Goal: Task Accomplishment & Management: Manage account settings

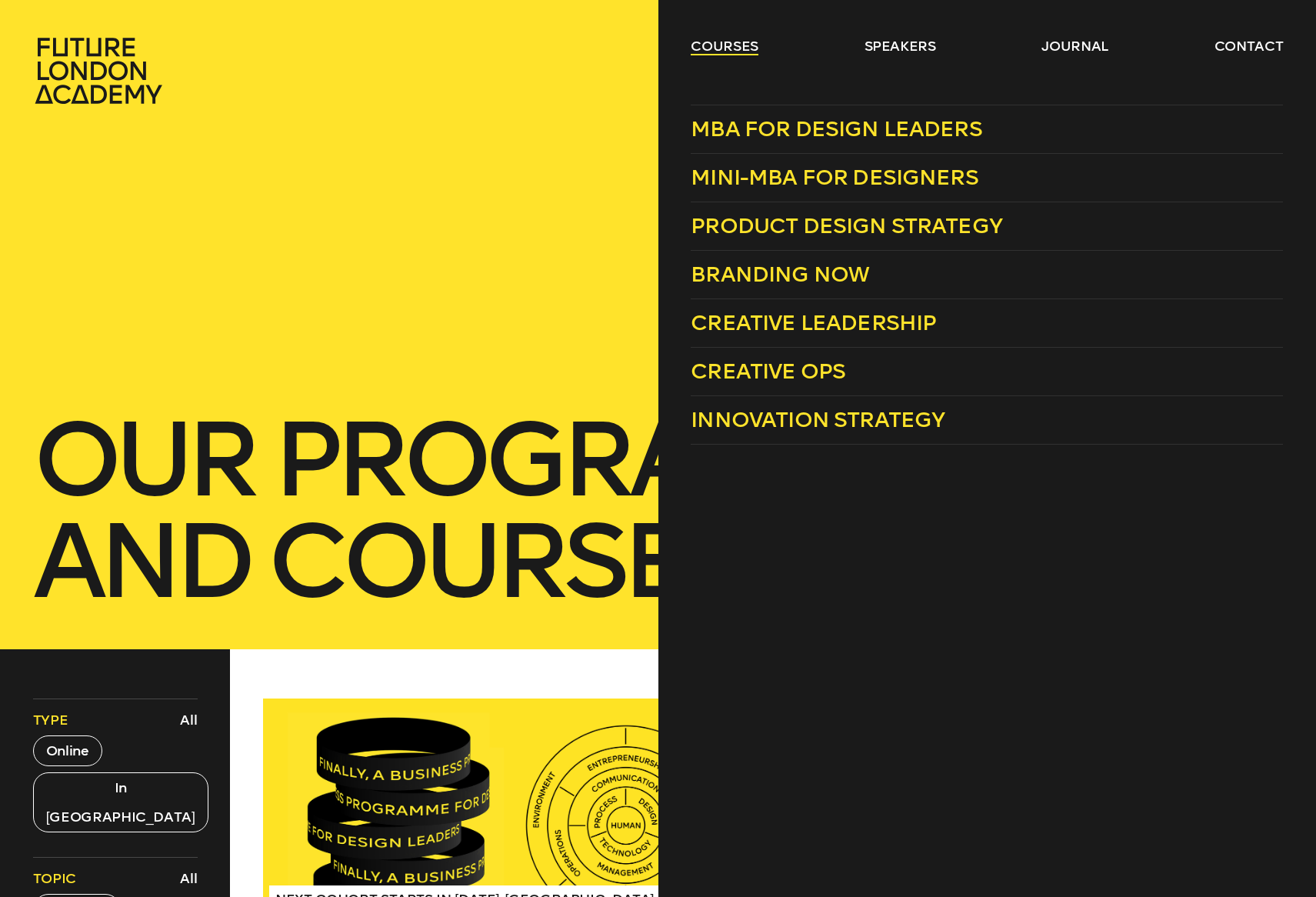
click at [742, 42] on link "courses" at bounding box center [724, 46] width 67 height 19
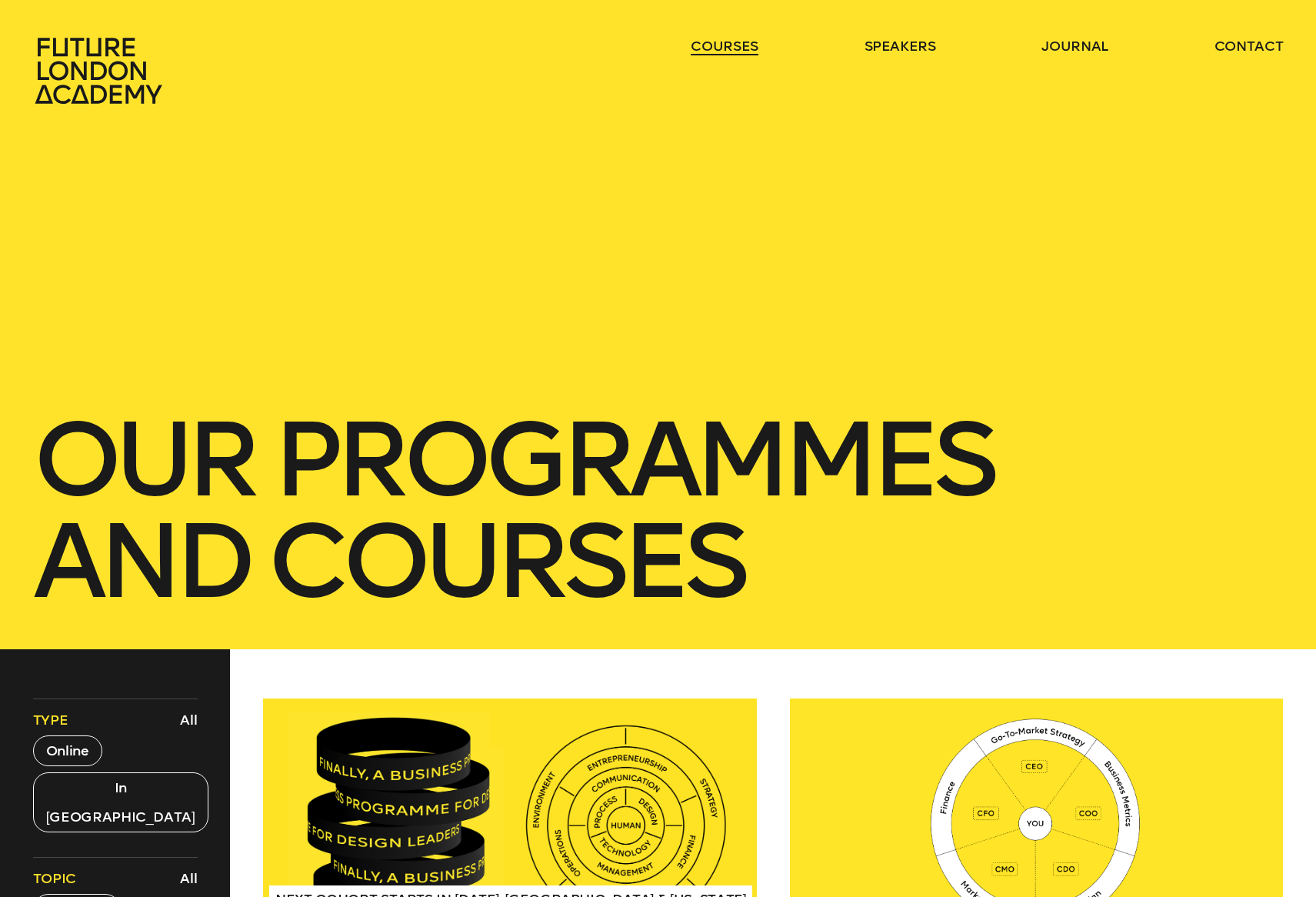
click at [742, 42] on link "courses" at bounding box center [724, 46] width 67 height 19
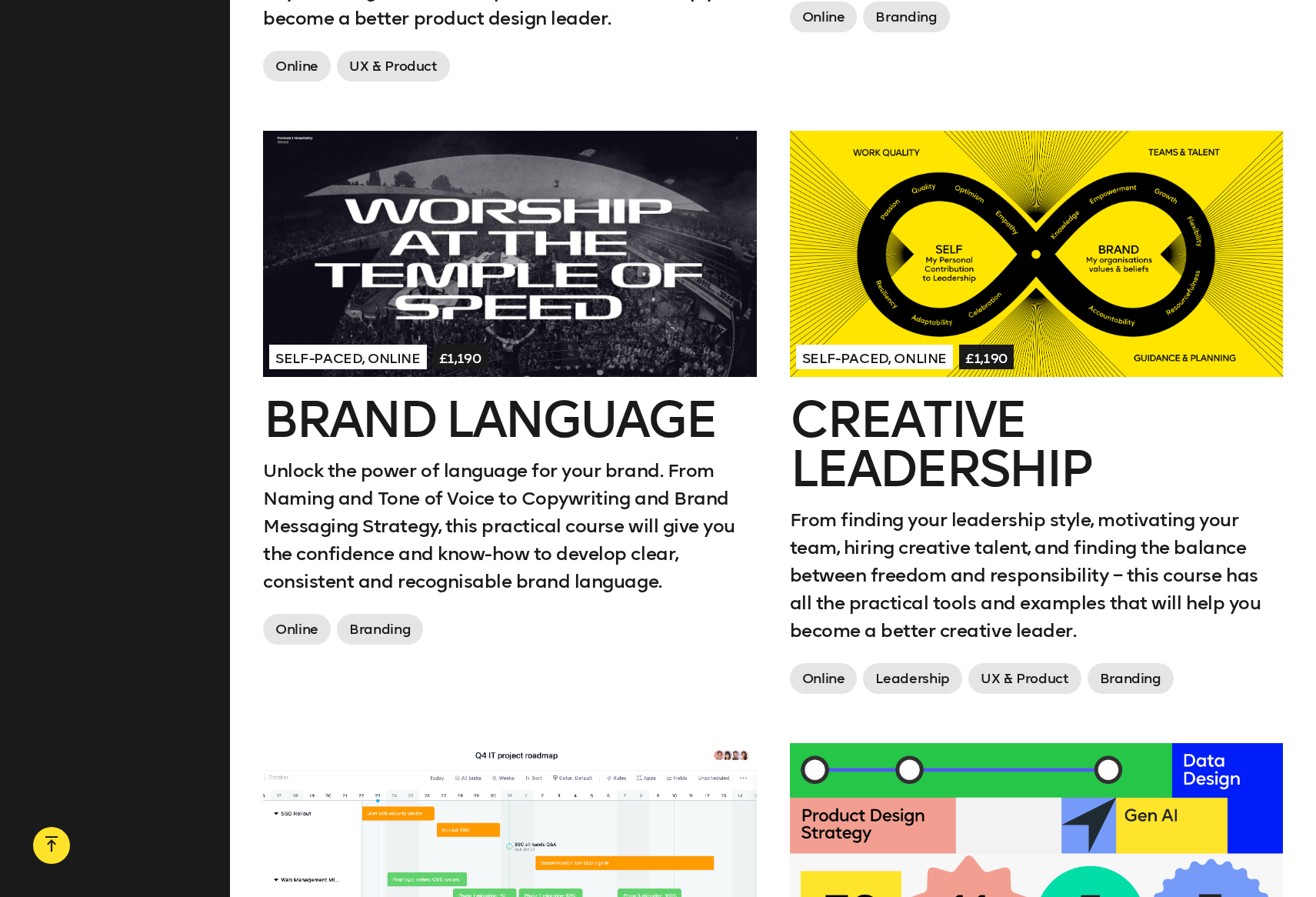
scroll to position [1781, 0]
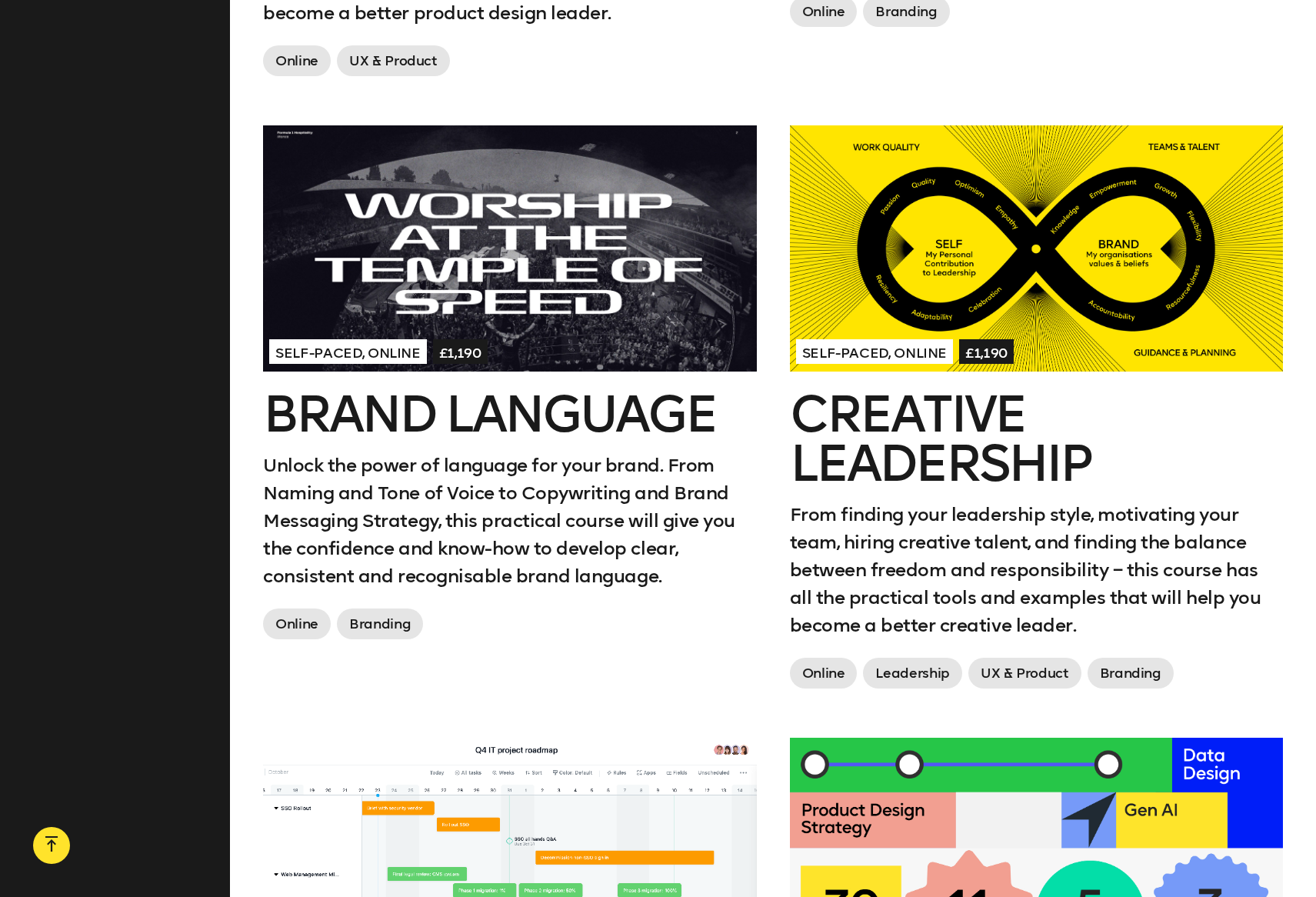
click at [896, 406] on h2 "Creative Leadership" at bounding box center [1037, 439] width 494 height 98
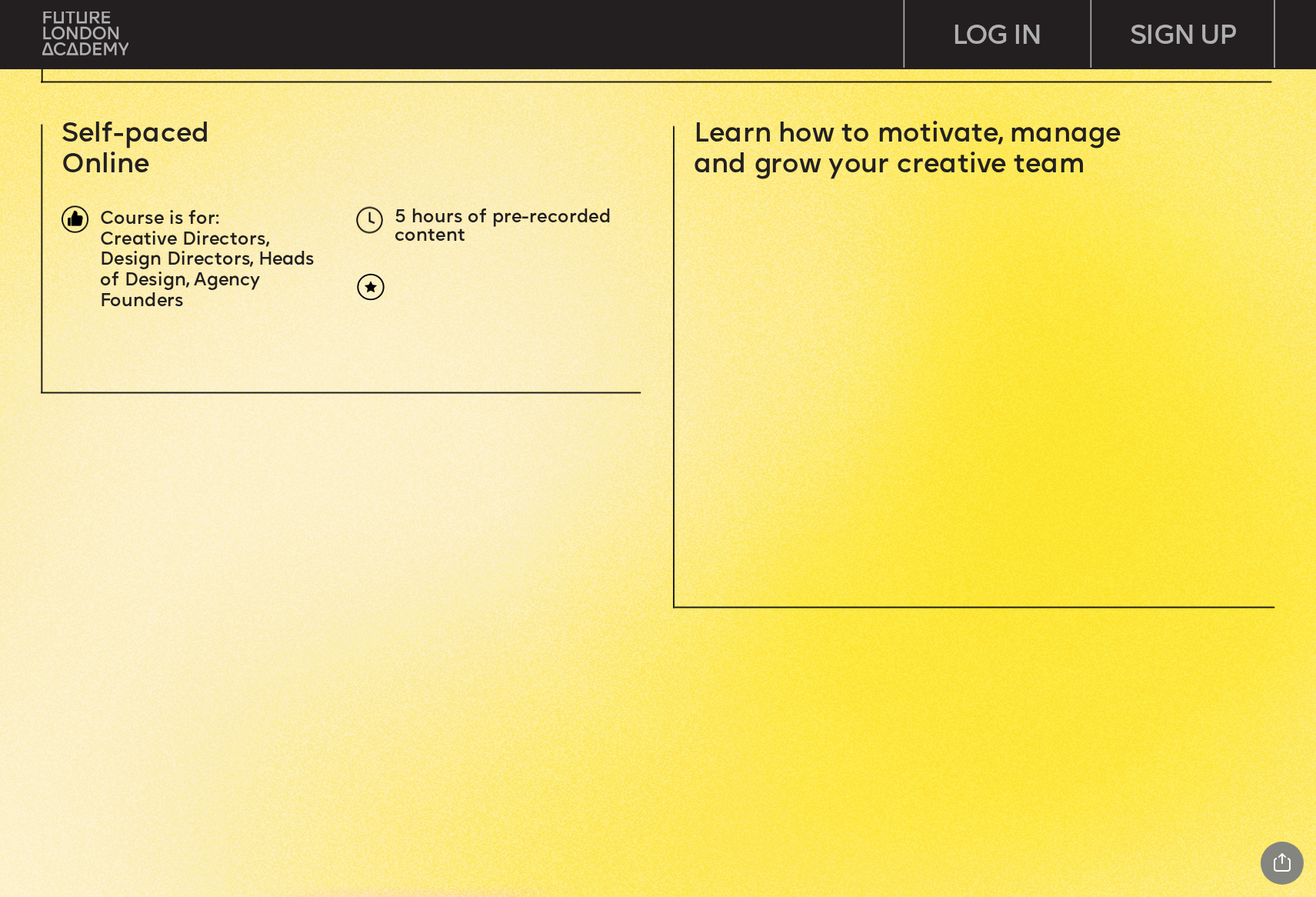
scroll to position [590, 0]
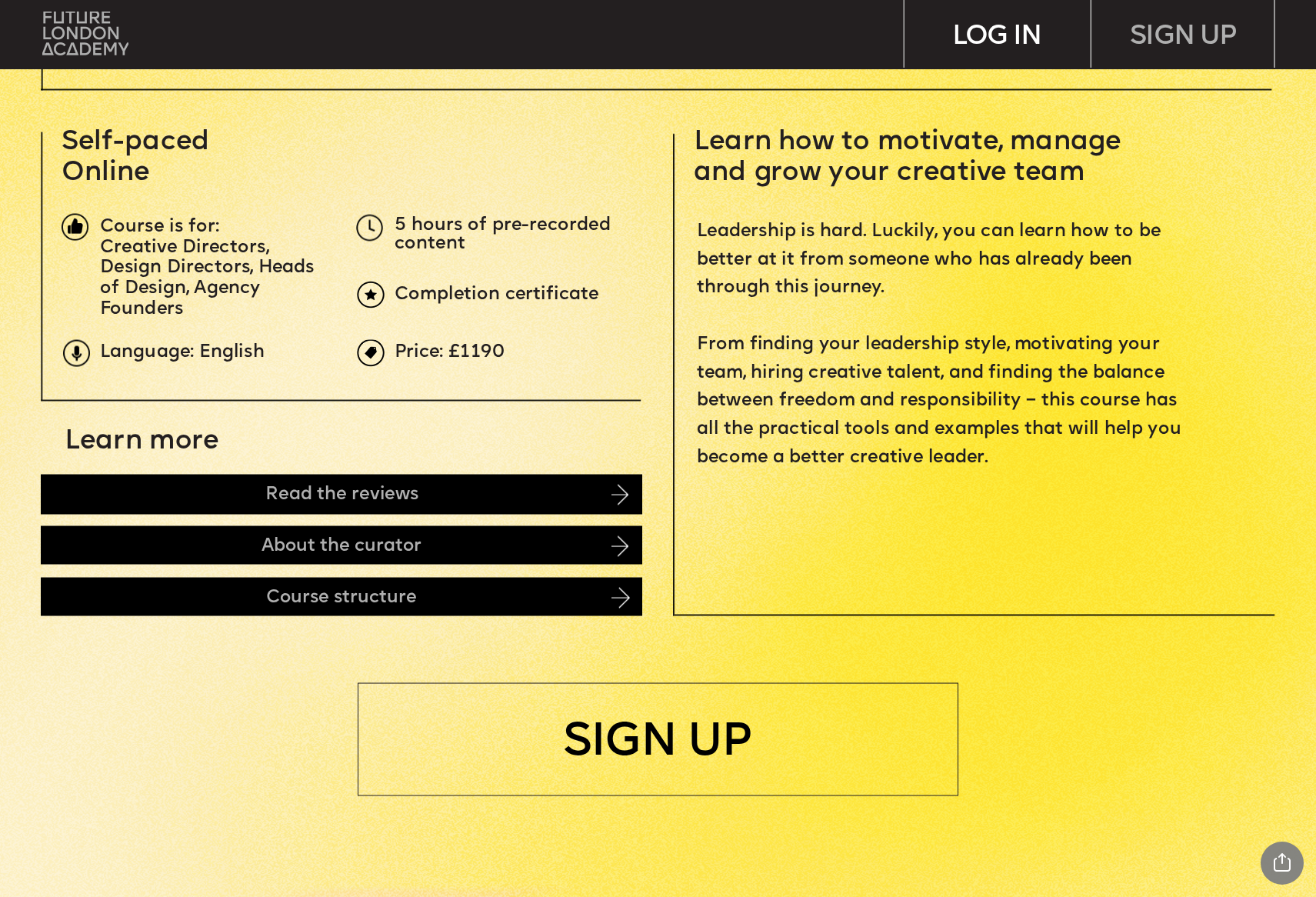
click at [974, 33] on div "LOG IN" at bounding box center [997, 34] width 185 height 68
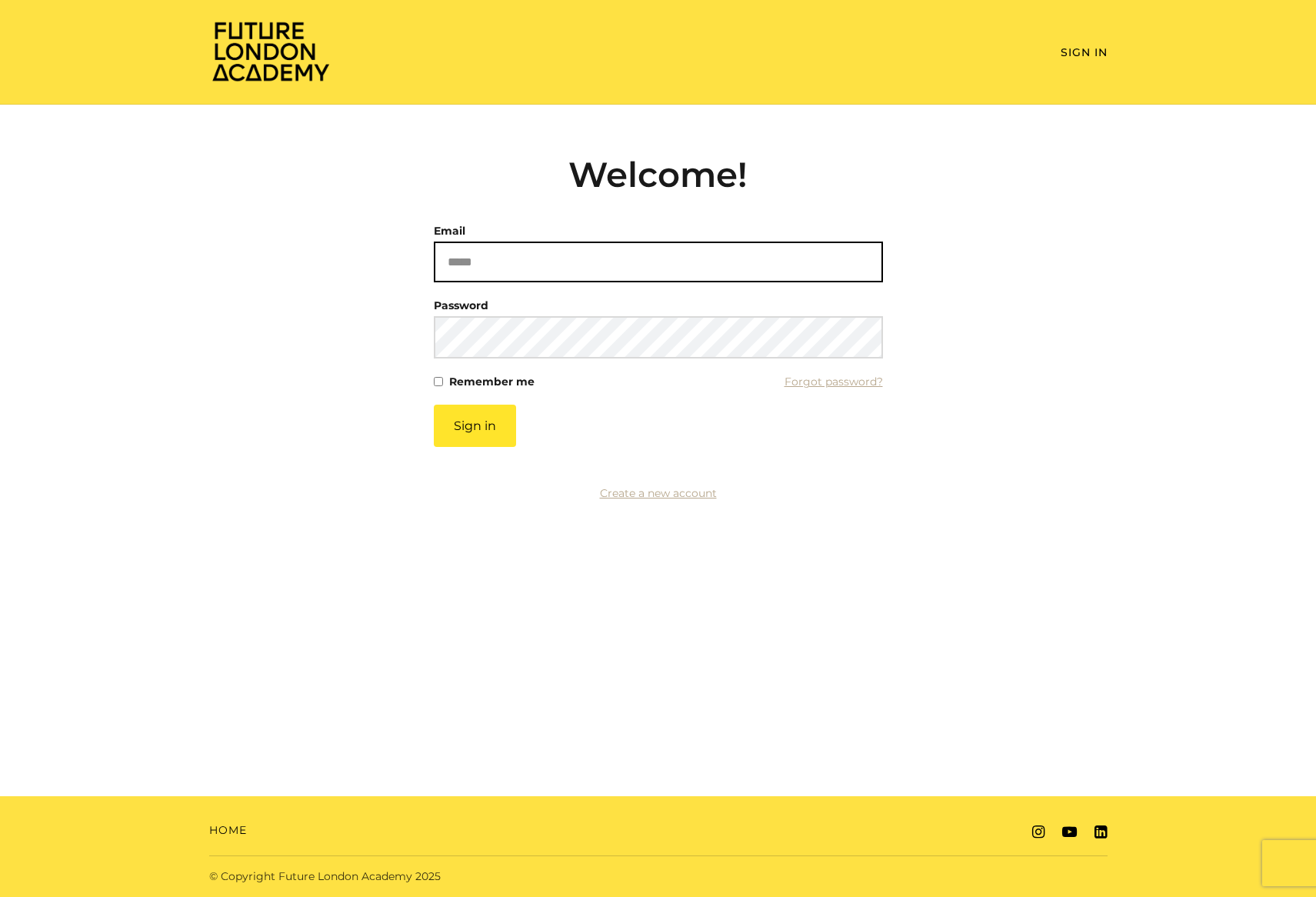
type input "**********"
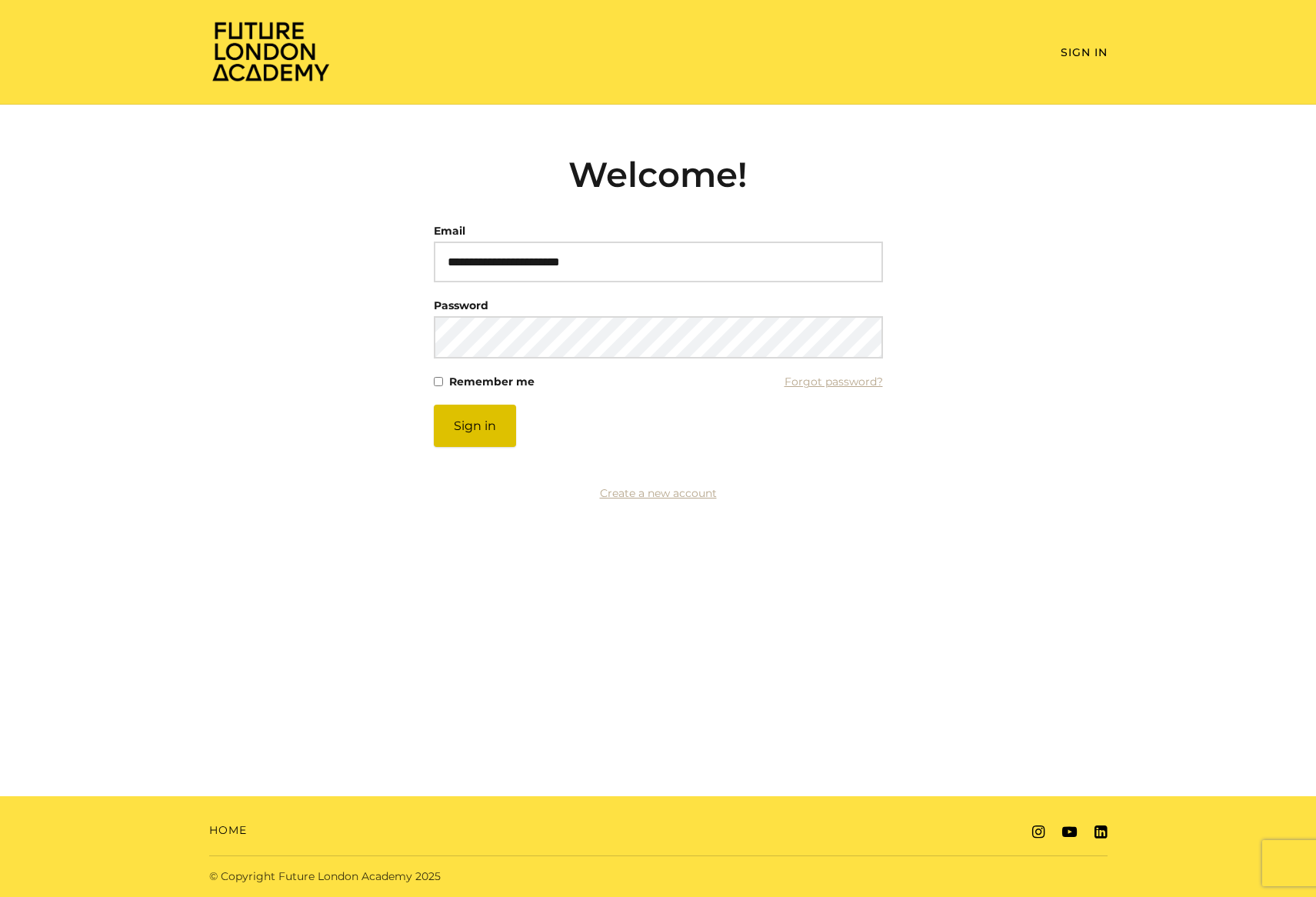
click at [474, 423] on button "Sign in" at bounding box center [475, 426] width 82 height 42
